Goal: Information Seeking & Learning: Compare options

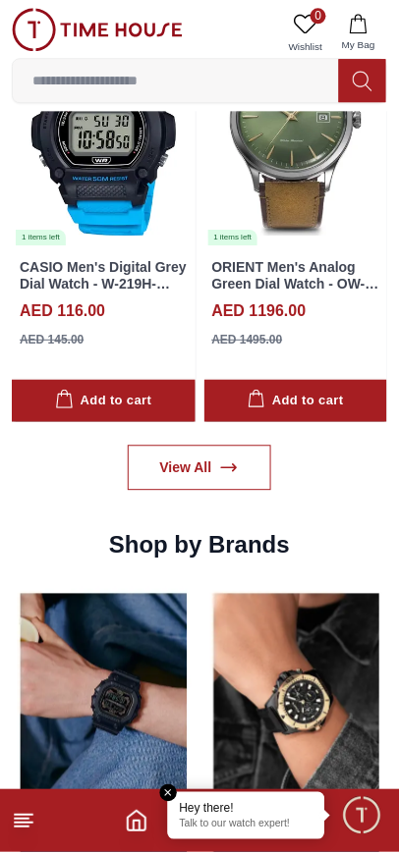
scroll to position [1594, 0]
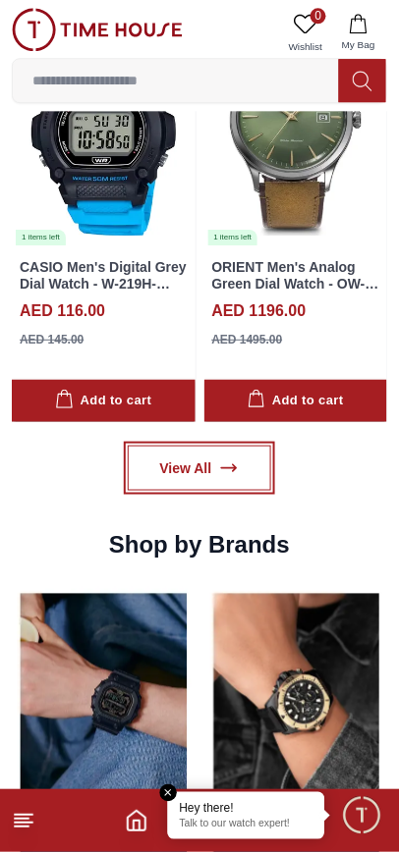
click at [184, 446] on link "View All" at bounding box center [200, 468] width 144 height 45
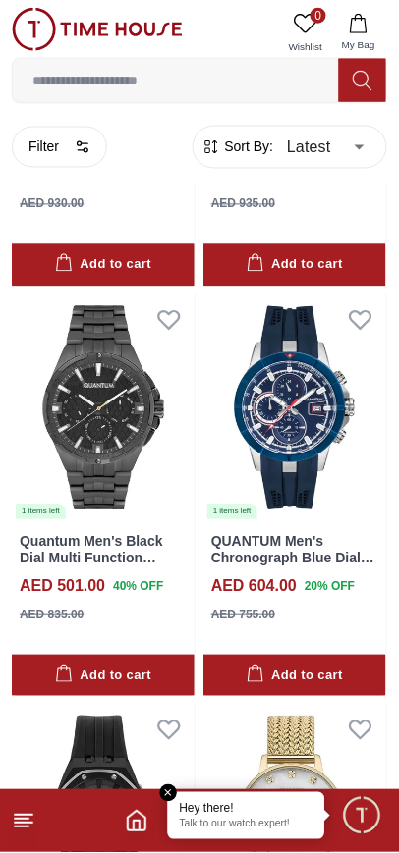
scroll to position [787, 0]
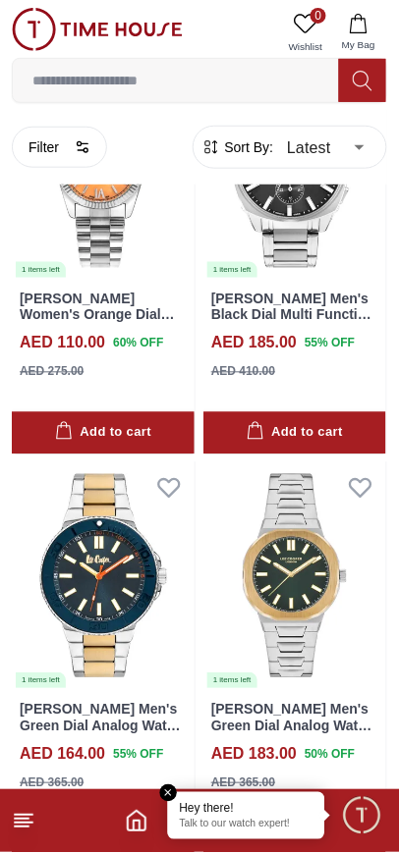
click at [140, 566] on img at bounding box center [103, 576] width 183 height 228
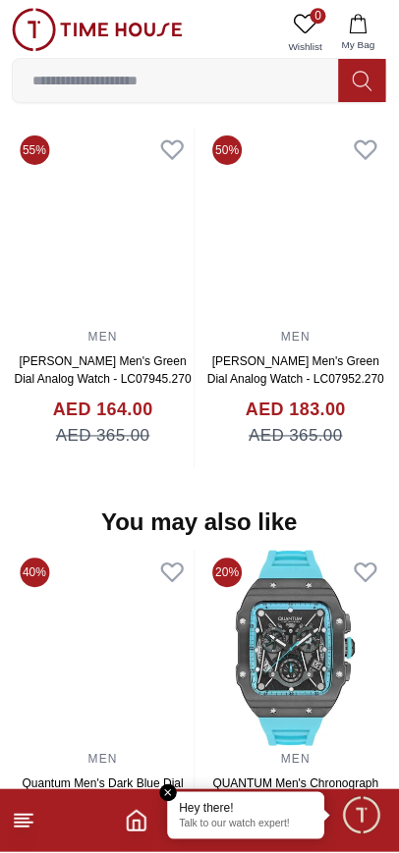
scroll to position [1690, 0]
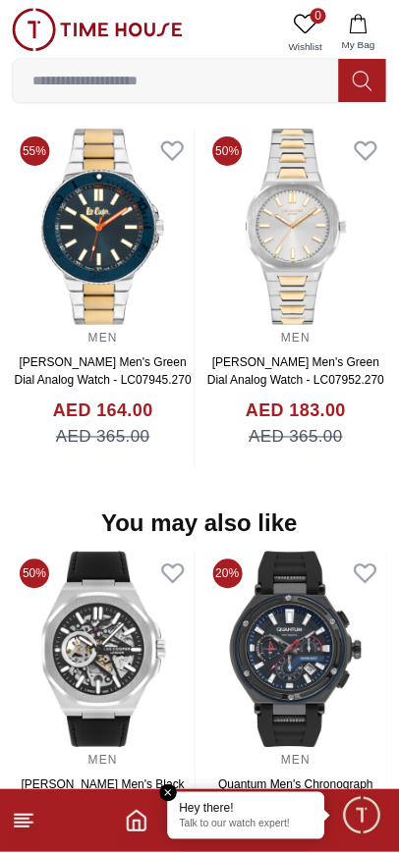
click at [205, 600] on img at bounding box center [296, 650] width 183 height 196
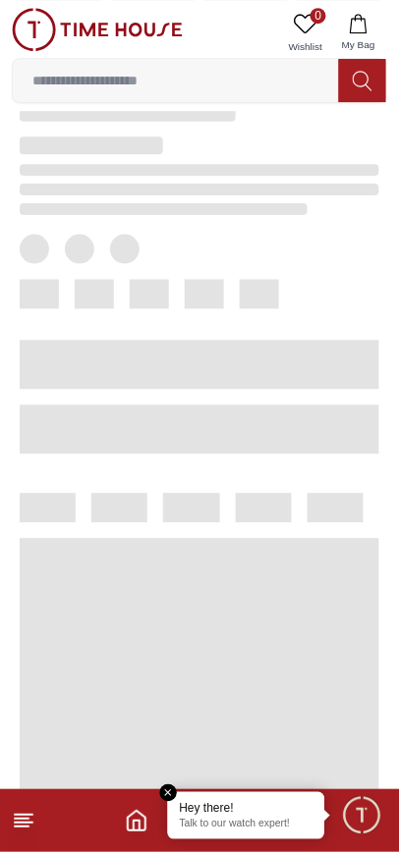
click at [205, 455] on div at bounding box center [183, 252] width 391 height 405
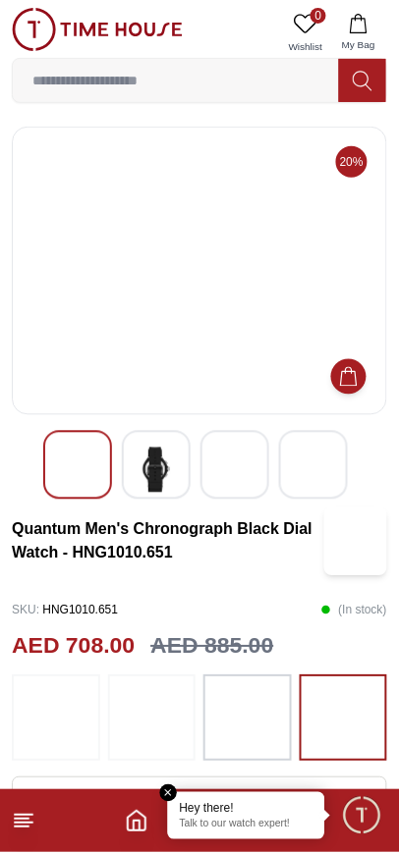
click at [158, 475] on img at bounding box center [155, 470] width 35 height 45
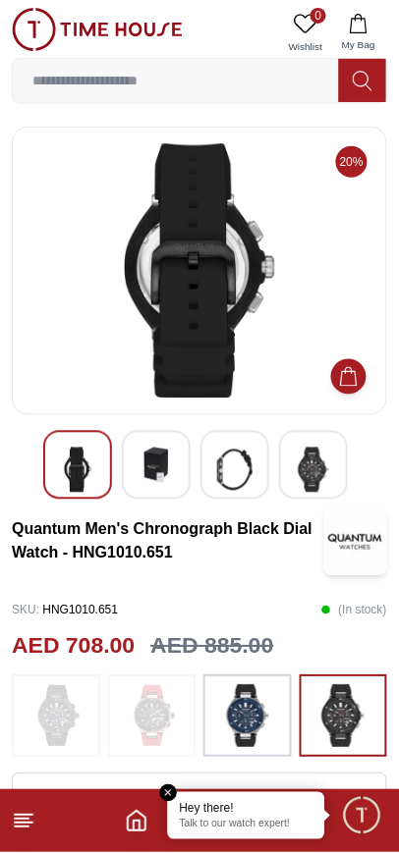
click at [223, 472] on img at bounding box center [234, 470] width 35 height 45
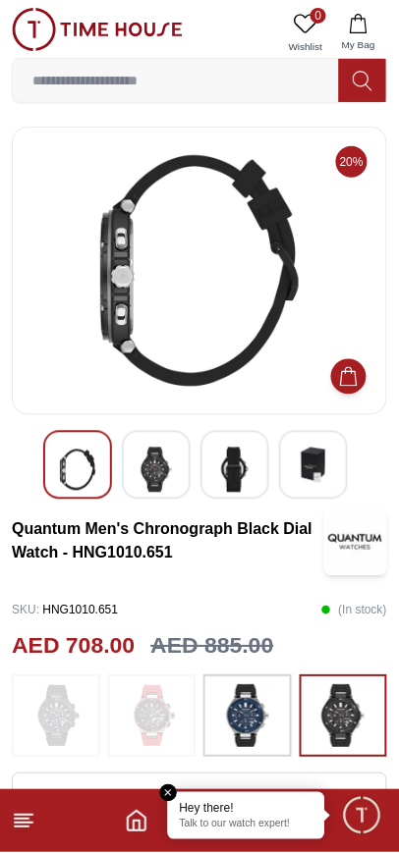
click at [300, 479] on img at bounding box center [313, 465] width 35 height 35
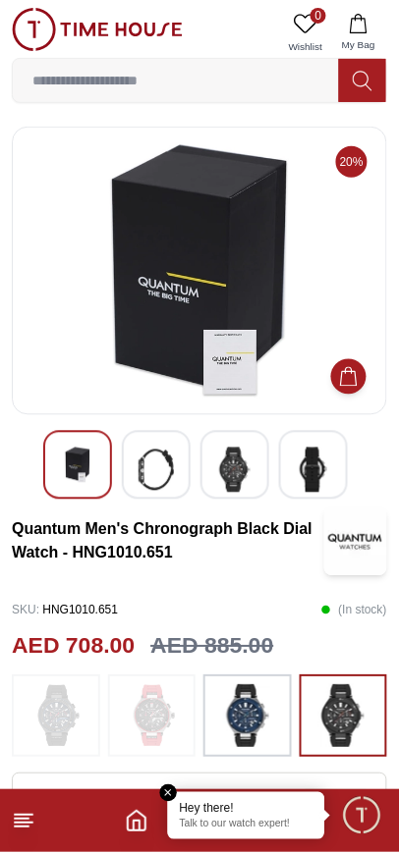
click at [87, 470] on img at bounding box center [77, 465] width 35 height 35
click at [160, 471] on img at bounding box center [155, 470] width 35 height 45
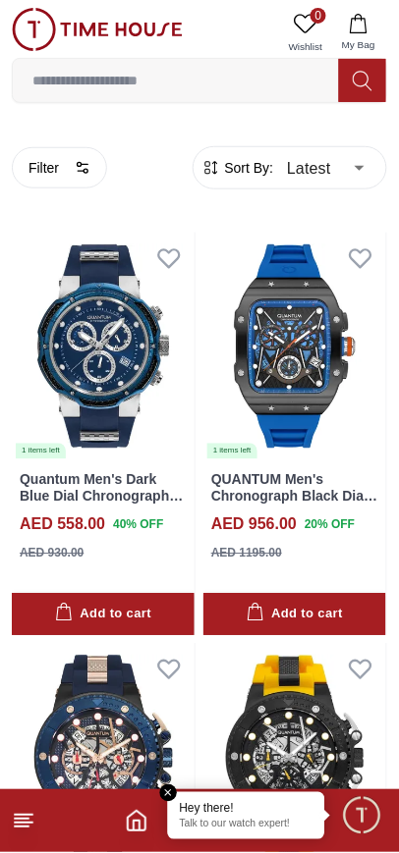
click at [214, 97] on input at bounding box center [176, 80] width 326 height 39
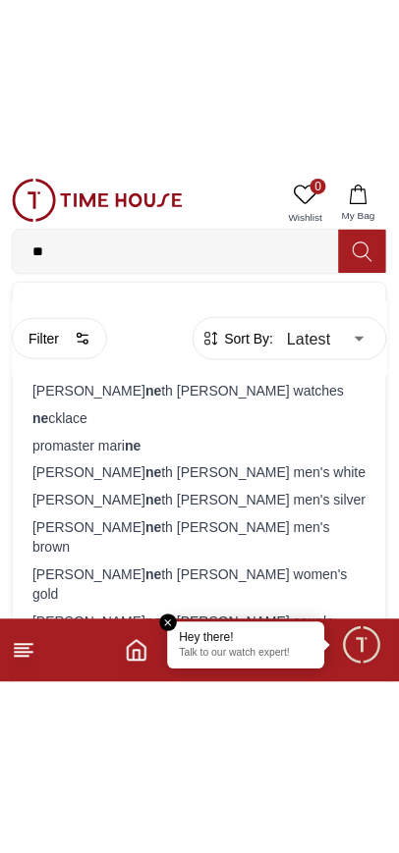
scroll to position [1, 0]
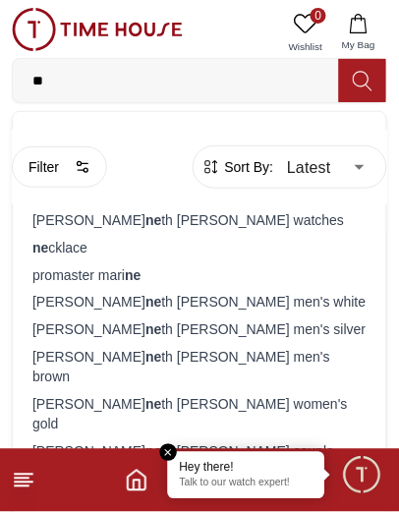
type input "**"
click at [27, 164] on button "Filter" at bounding box center [59, 166] width 95 height 41
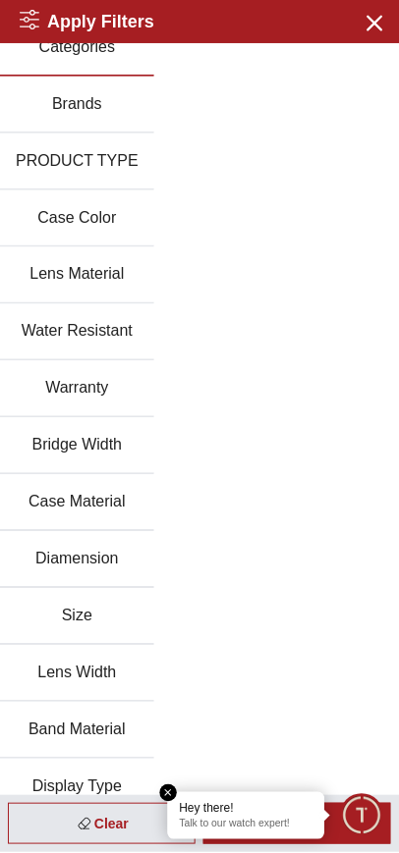
scroll to position [0, 0]
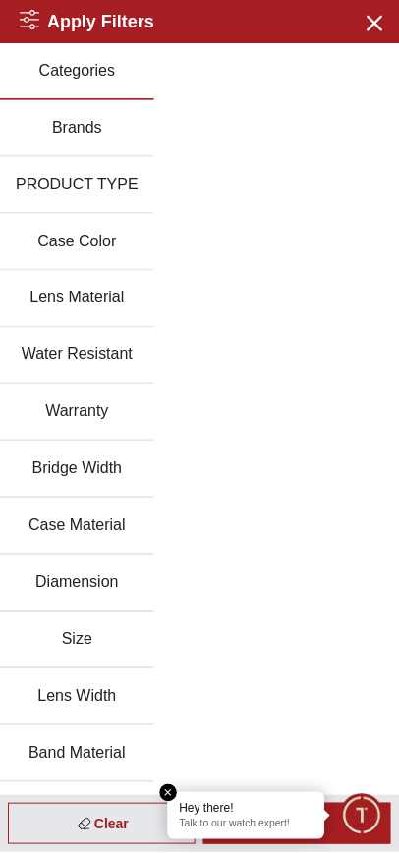
click at [38, 153] on button "Brands" at bounding box center [77, 128] width 154 height 57
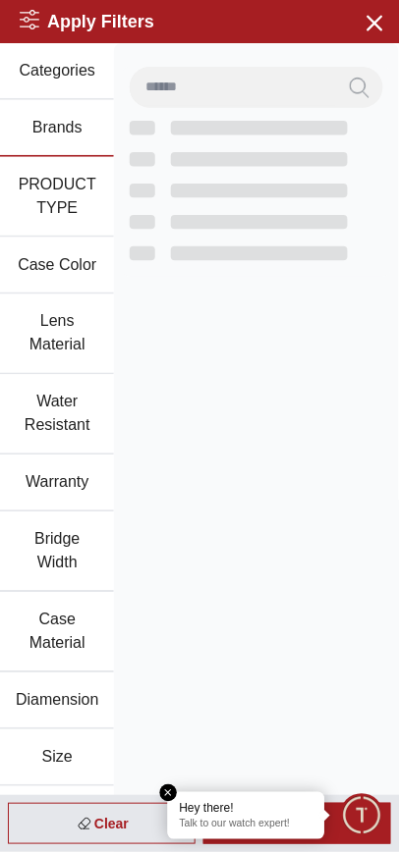
click at [23, 135] on button "Brands" at bounding box center [57, 128] width 114 height 57
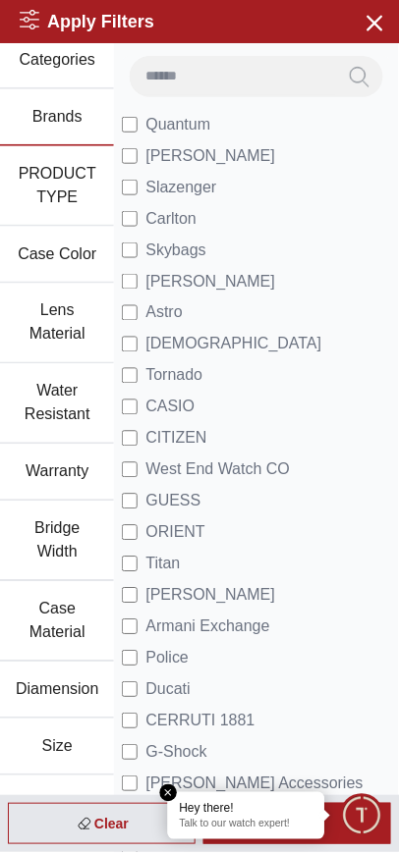
scroll to position [10, 0]
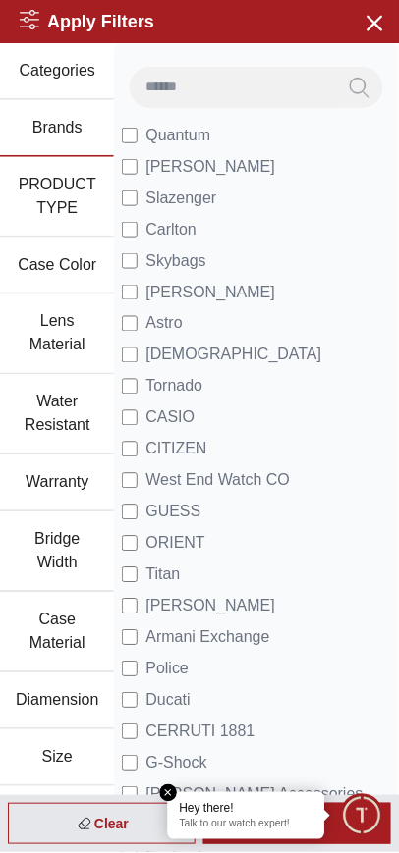
click at [62, 61] on button "Categories" at bounding box center [57, 71] width 114 height 57
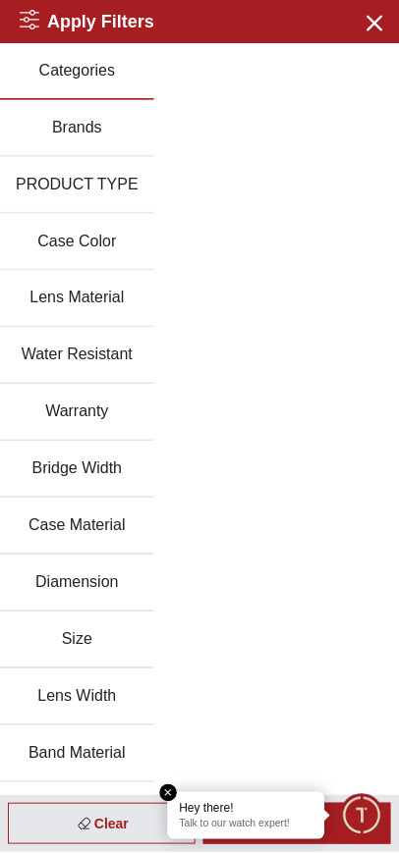
click at [82, 197] on button "PRODUCT TYPE" at bounding box center [77, 185] width 154 height 57
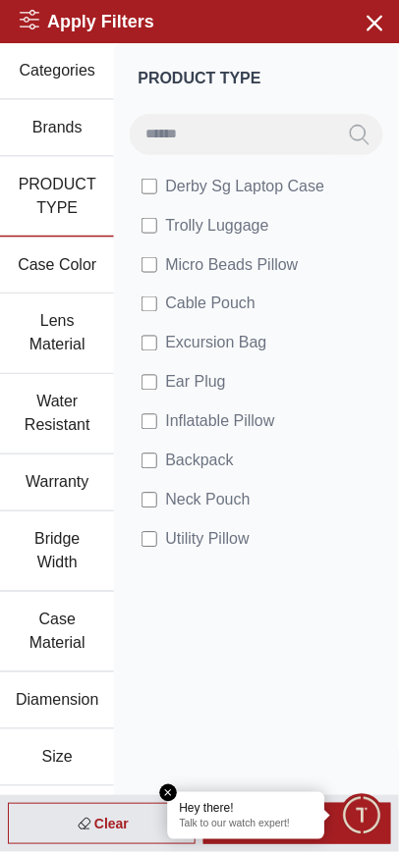
click at [42, 342] on button "Lens Material" at bounding box center [57, 335] width 114 height 81
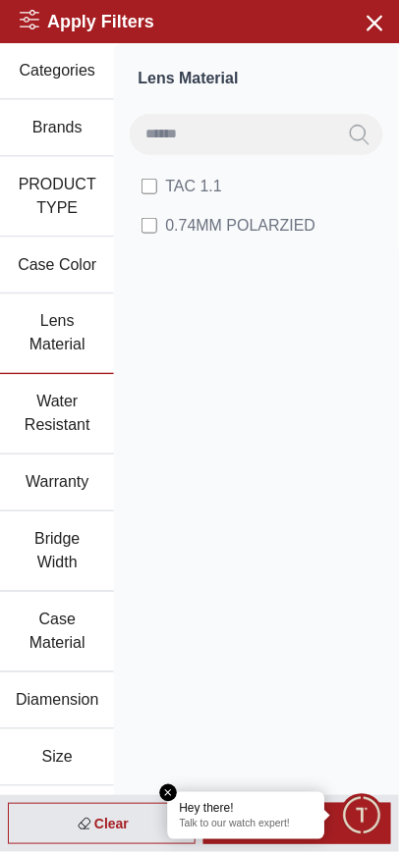
click at [37, 405] on button "Water Resistant" at bounding box center [57, 415] width 114 height 81
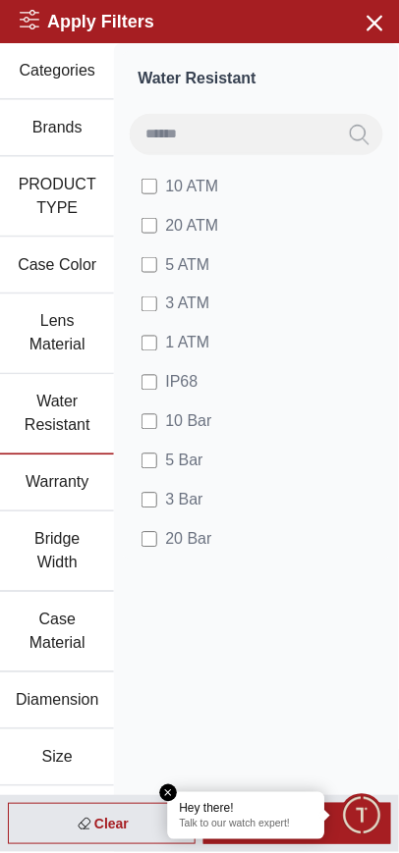
click at [36, 495] on button "Warranty" at bounding box center [57, 484] width 114 height 57
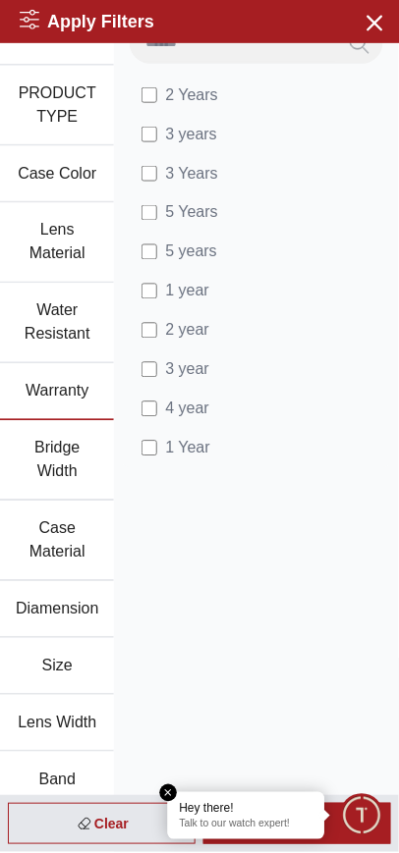
scroll to position [126, 0]
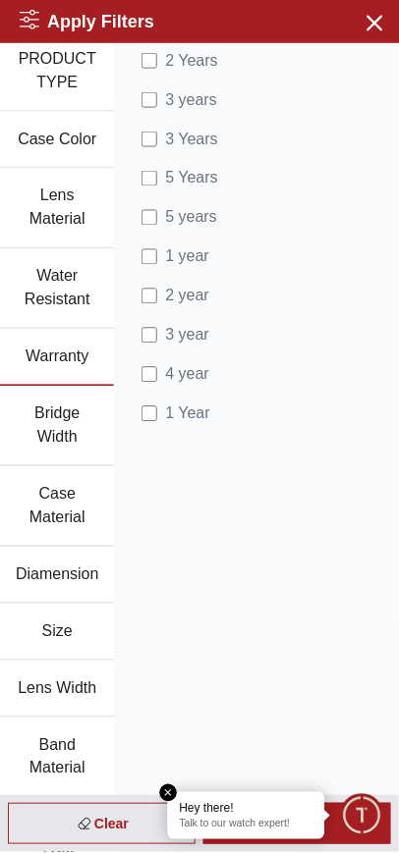
click at [28, 433] on button "Bridge Width" at bounding box center [57, 427] width 114 height 81
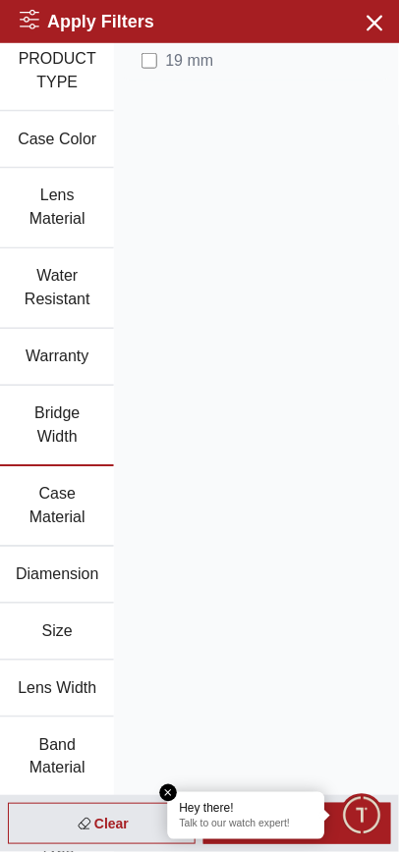
click at [36, 524] on button "Case Material" at bounding box center [57, 507] width 114 height 81
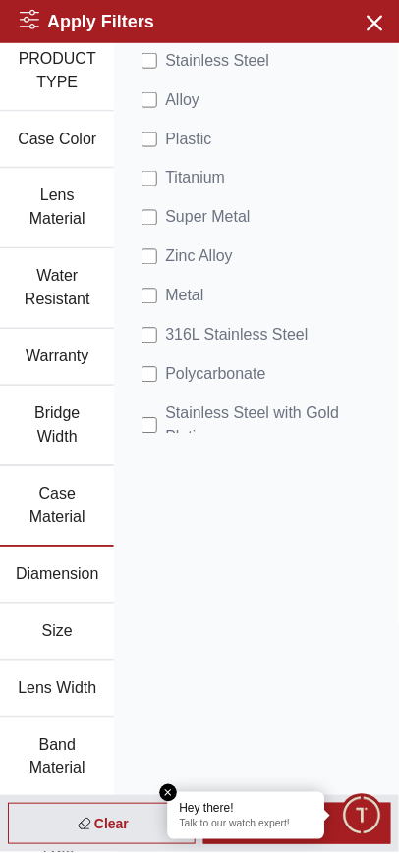
click at [167, 793] on em "Close tooltip" at bounding box center [169, 794] width 18 height 18
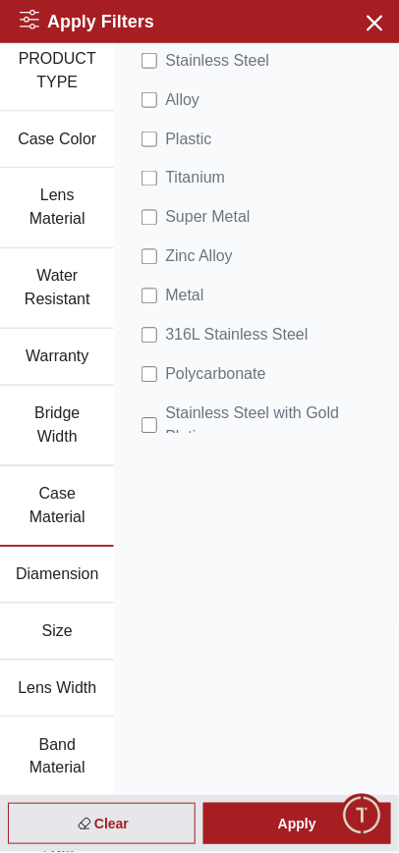
click at [299, 837] on div "Apply" at bounding box center [297, 824] width 188 height 41
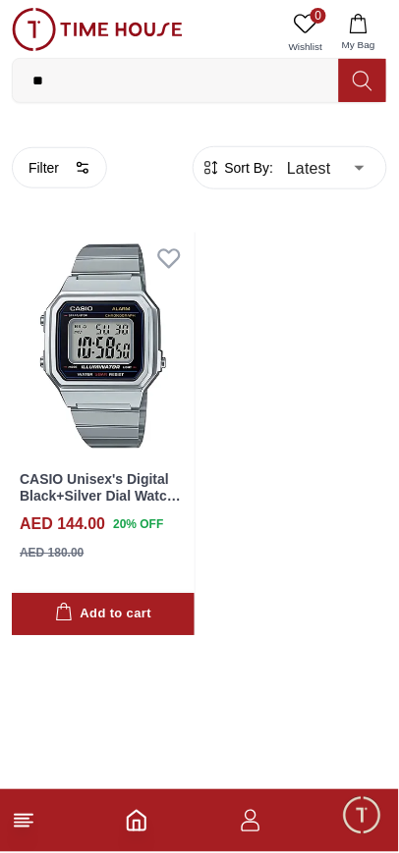
click at [38, 27] on img at bounding box center [97, 29] width 171 height 43
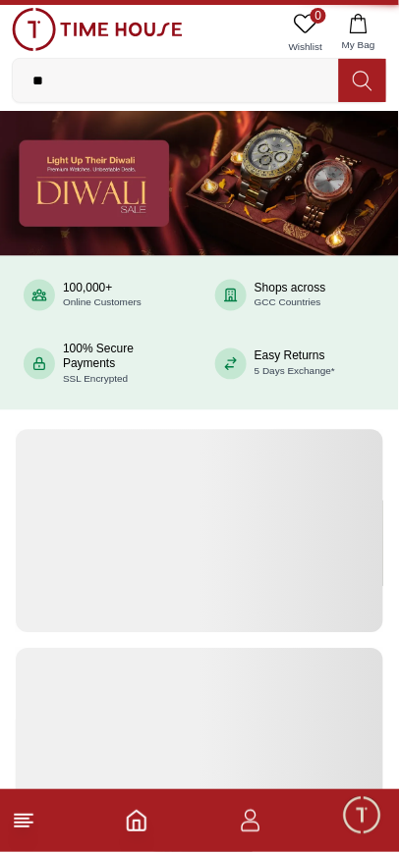
click at [103, 29] on img at bounding box center [97, 29] width 171 height 43
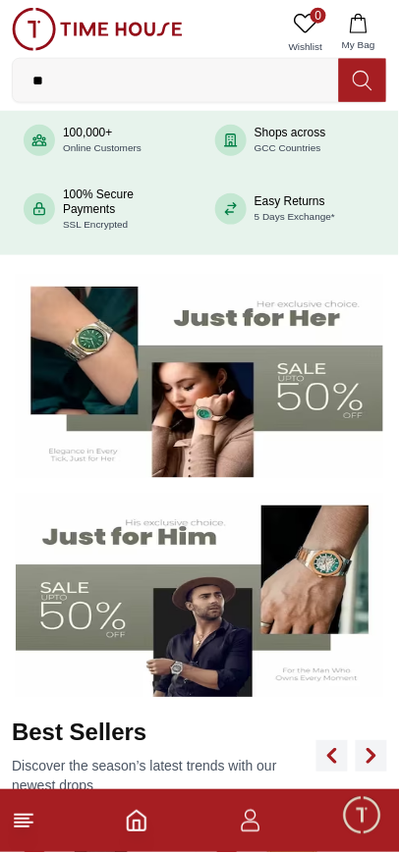
scroll to position [155, 0]
click at [169, 604] on img at bounding box center [199, 596] width 367 height 204
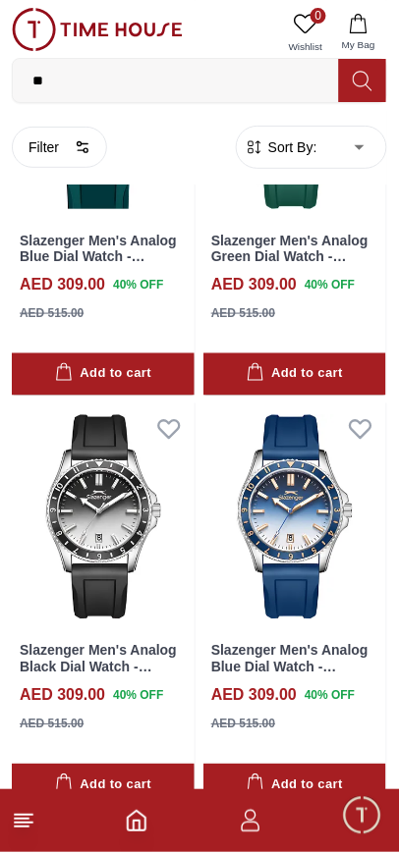
scroll to position [3534, 0]
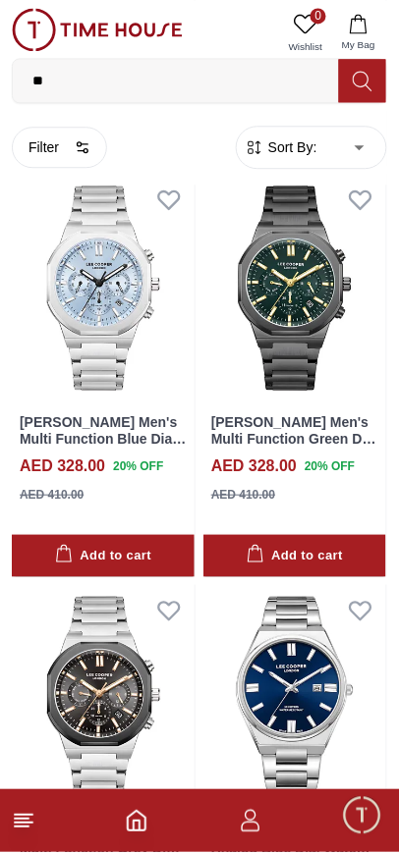
scroll to position [8690, 0]
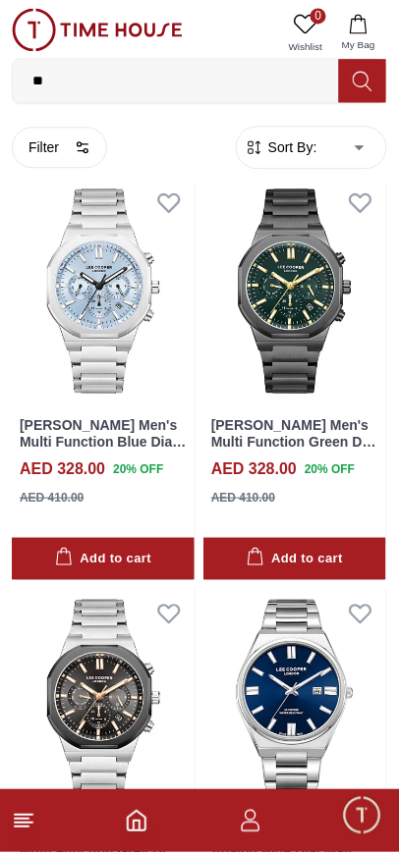
click at [80, 304] on img at bounding box center [103, 291] width 183 height 228
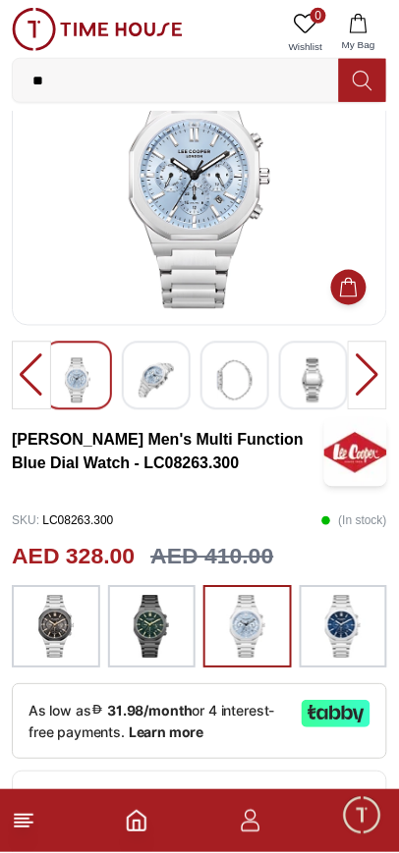
scroll to position [94, 0]
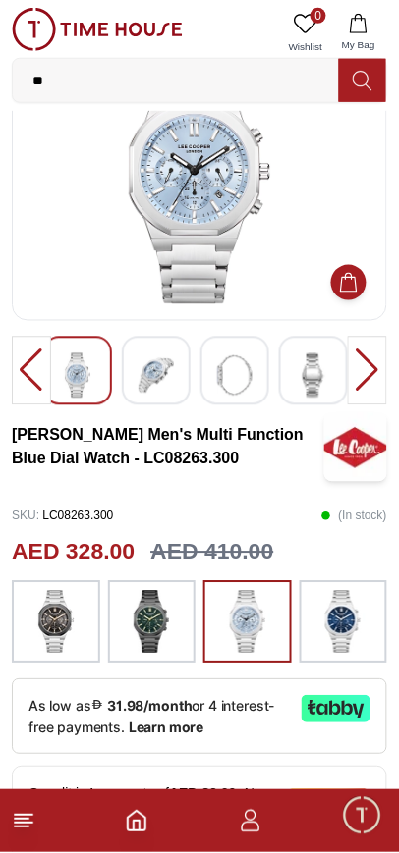
click at [132, 610] on img at bounding box center [151, 622] width 49 height 63
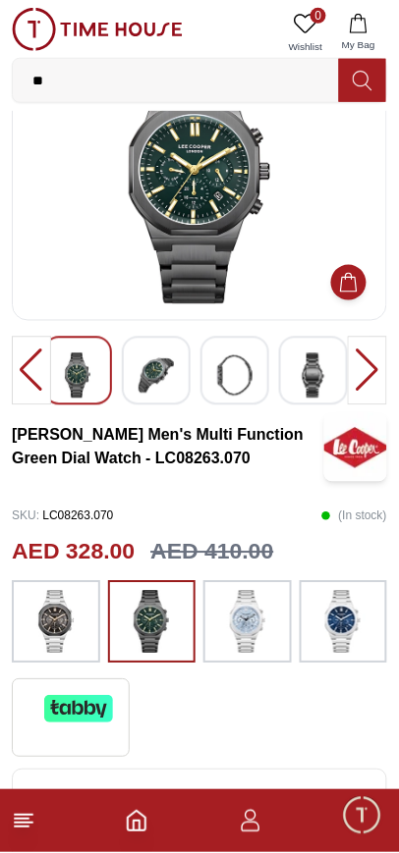
click at [143, 357] on img at bounding box center [155, 375] width 35 height 45
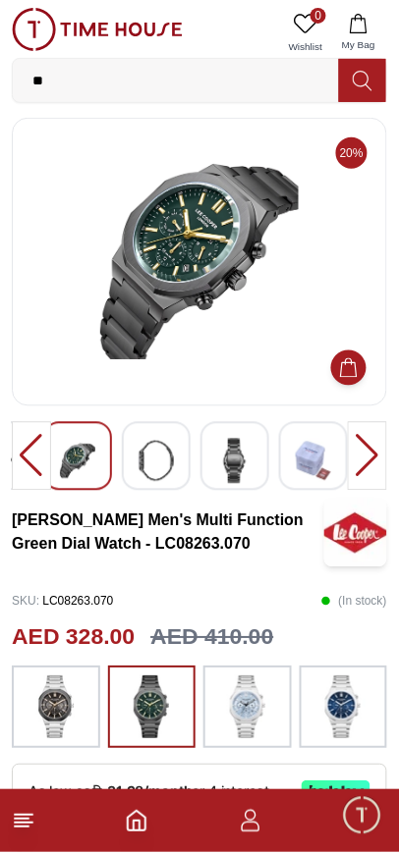
scroll to position [8, 0]
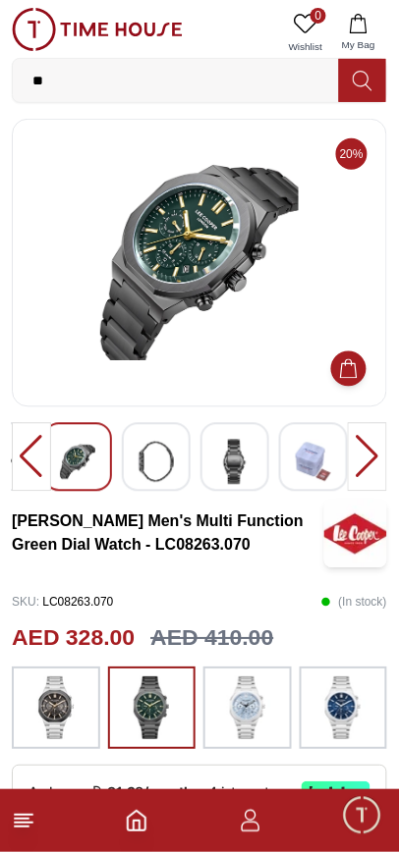
click at [144, 432] on div at bounding box center [156, 457] width 69 height 69
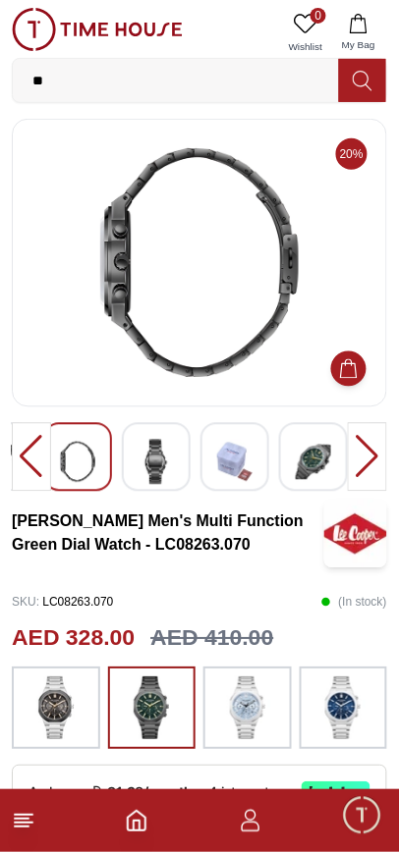
click at [170, 438] on div at bounding box center [156, 457] width 69 height 69
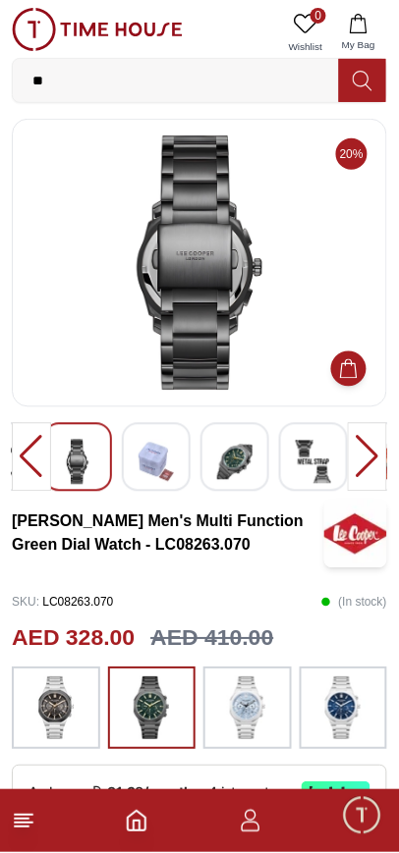
click at [210, 439] on div at bounding box center [234, 457] width 69 height 69
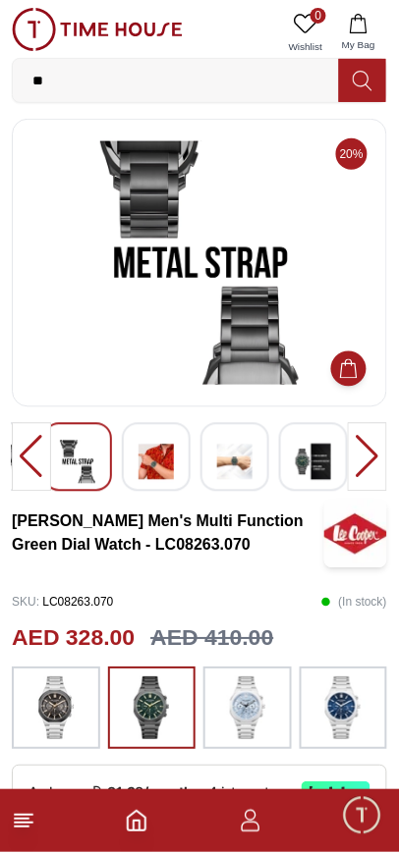
click at [146, 452] on img at bounding box center [155, 462] width 35 height 45
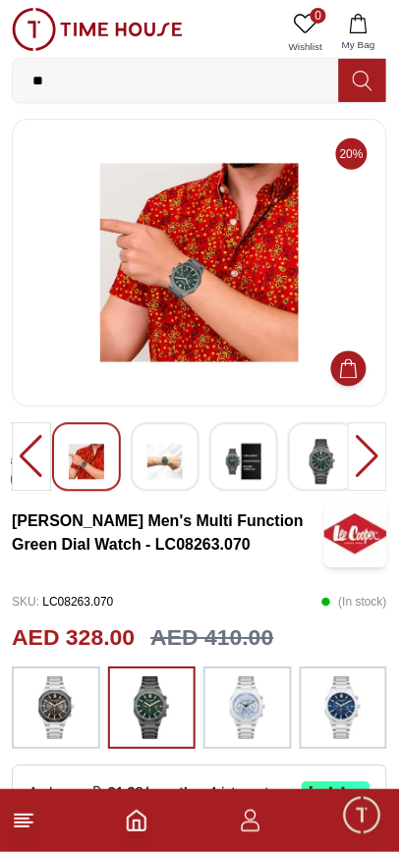
click at [163, 442] on img at bounding box center [164, 462] width 35 height 45
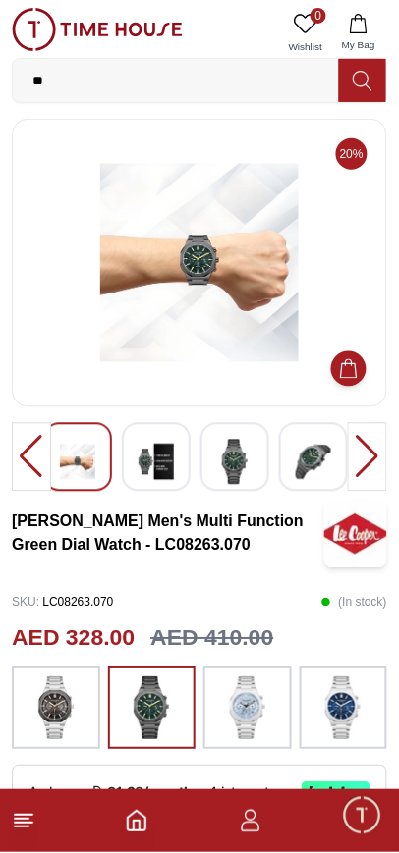
click at [175, 467] on div at bounding box center [156, 457] width 69 height 69
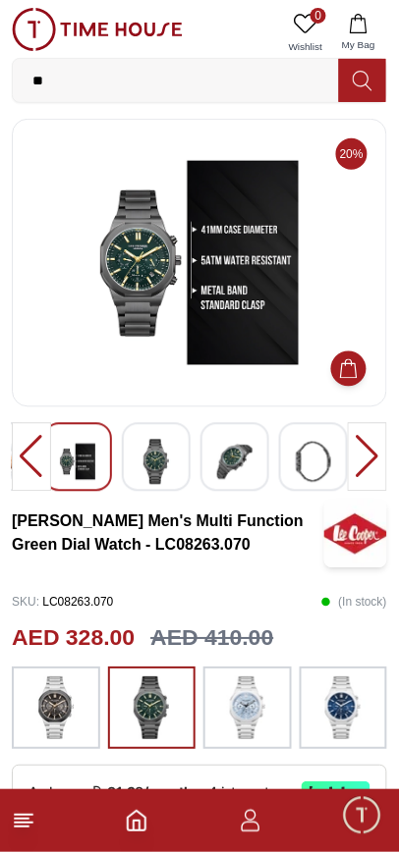
click at [178, 466] on div at bounding box center [156, 457] width 69 height 69
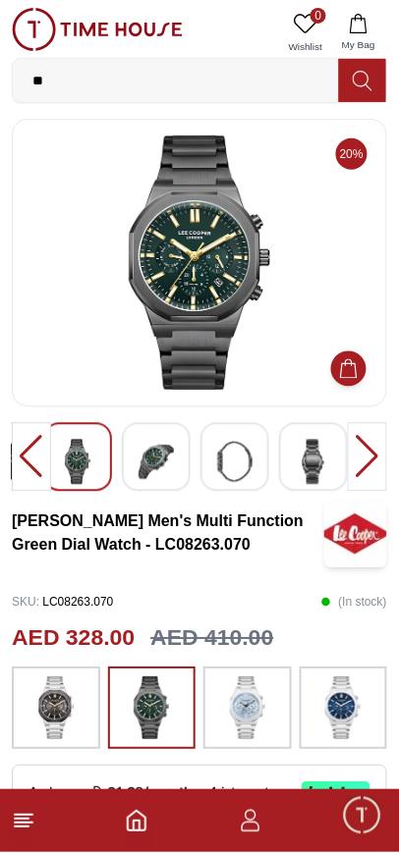
click at [151, 466] on img at bounding box center [155, 462] width 35 height 45
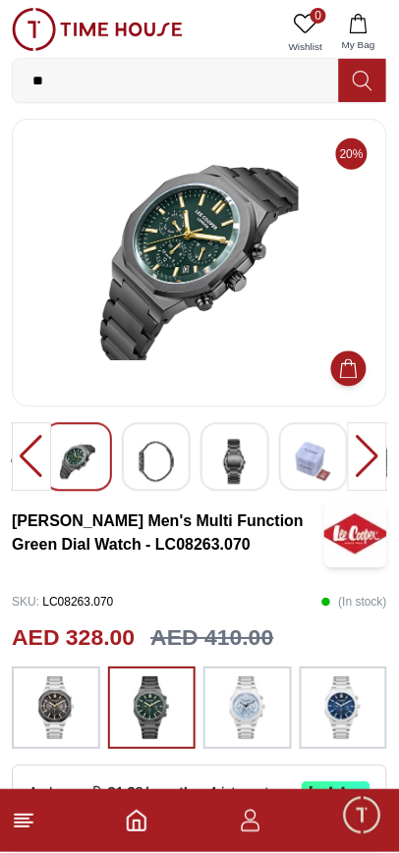
click at [158, 463] on img at bounding box center [155, 462] width 35 height 45
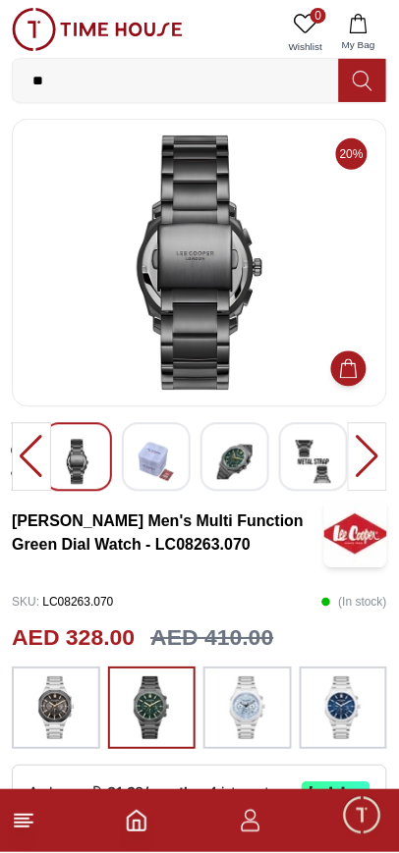
click at [217, 457] on img at bounding box center [234, 462] width 35 height 45
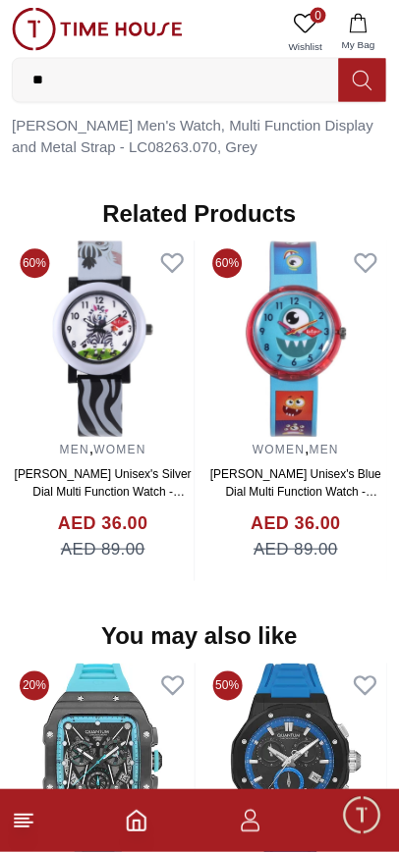
scroll to position [1554, 0]
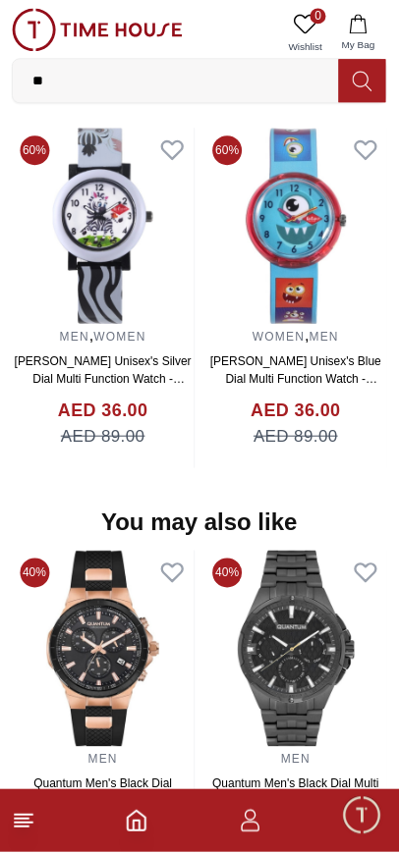
click at [190, 675] on img at bounding box center [103, 649] width 183 height 196
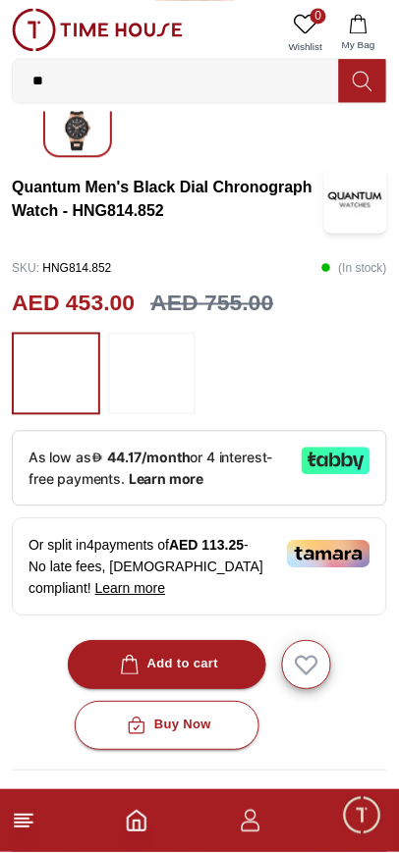
scroll to position [342, 0]
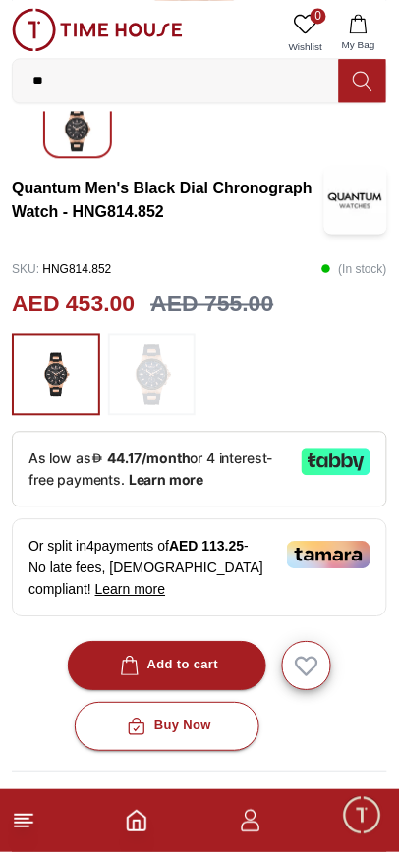
click at [297, 659] on icon "button" at bounding box center [307, 668] width 21 height 18
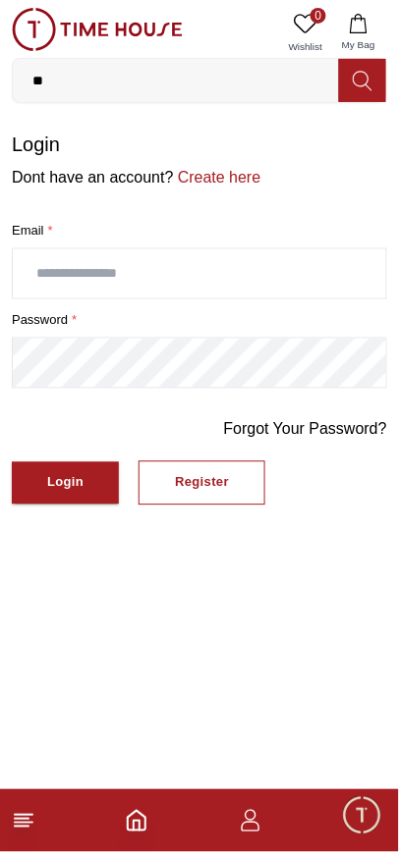
click at [73, 279] on input "text" at bounding box center [199, 273] width 373 height 49
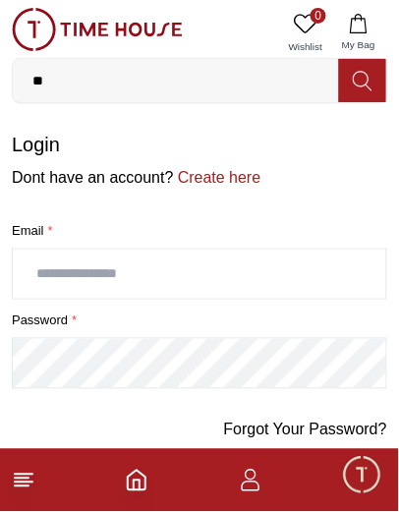
type input "**********"
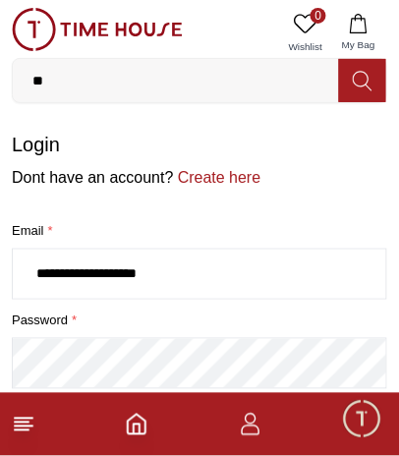
click at [110, 34] on img at bounding box center [97, 29] width 171 height 43
